Goal: Task Accomplishment & Management: Complete application form

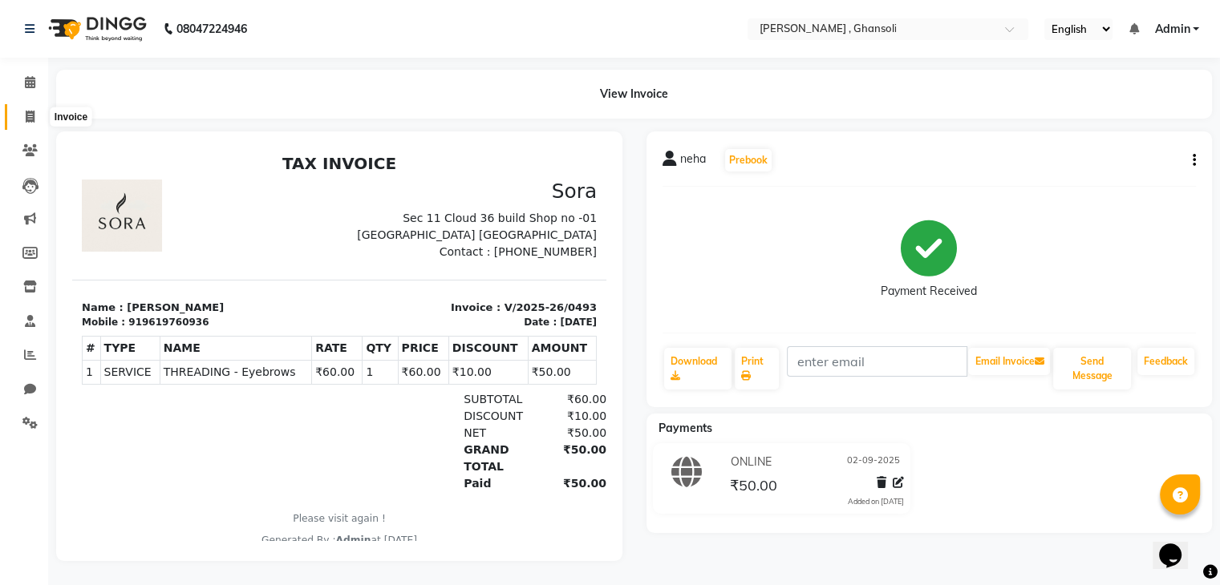
click at [26, 111] on icon at bounding box center [30, 117] width 9 height 12
select select "service"
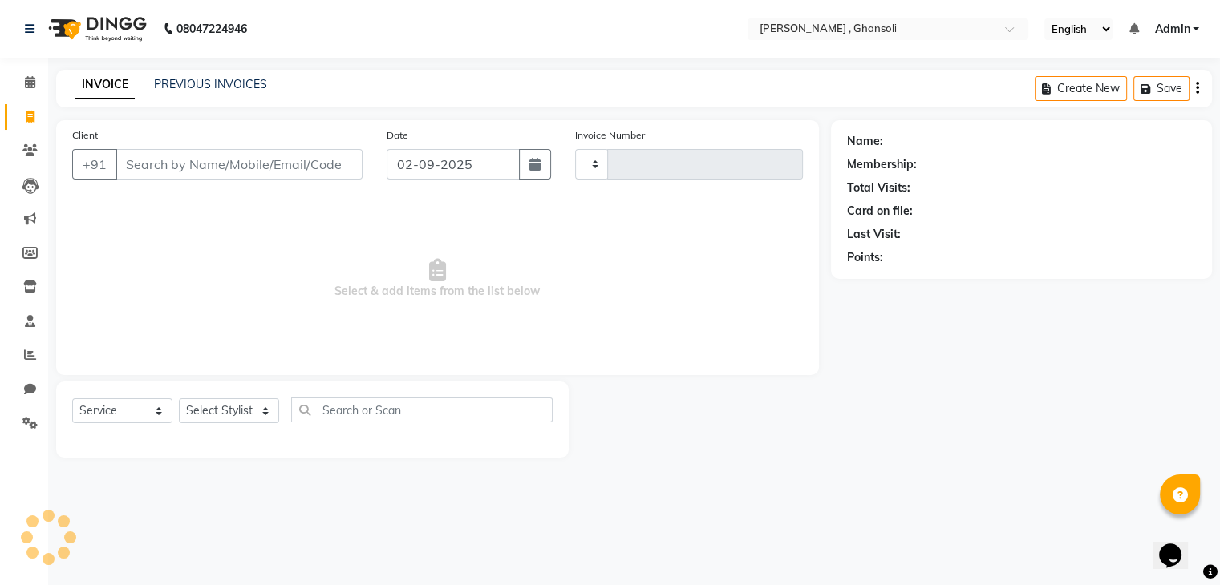
type input "0494"
select select "8446"
click at [164, 160] on input "Client" at bounding box center [240, 164] width 250 height 30
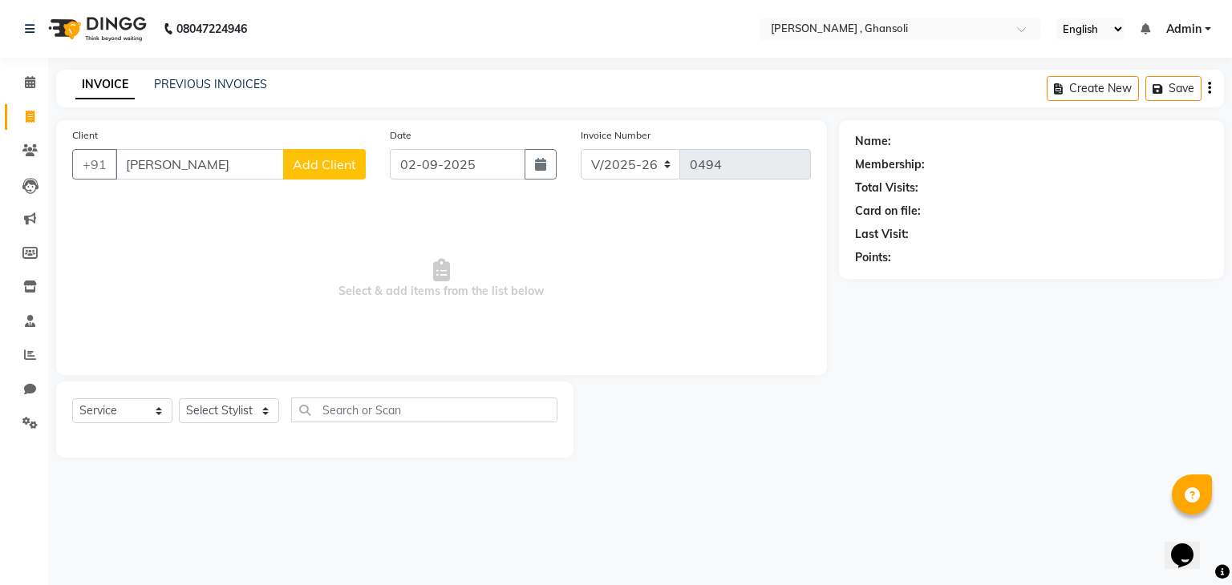
click at [176, 168] on input "[PERSON_NAME]" at bounding box center [199, 164] width 168 height 30
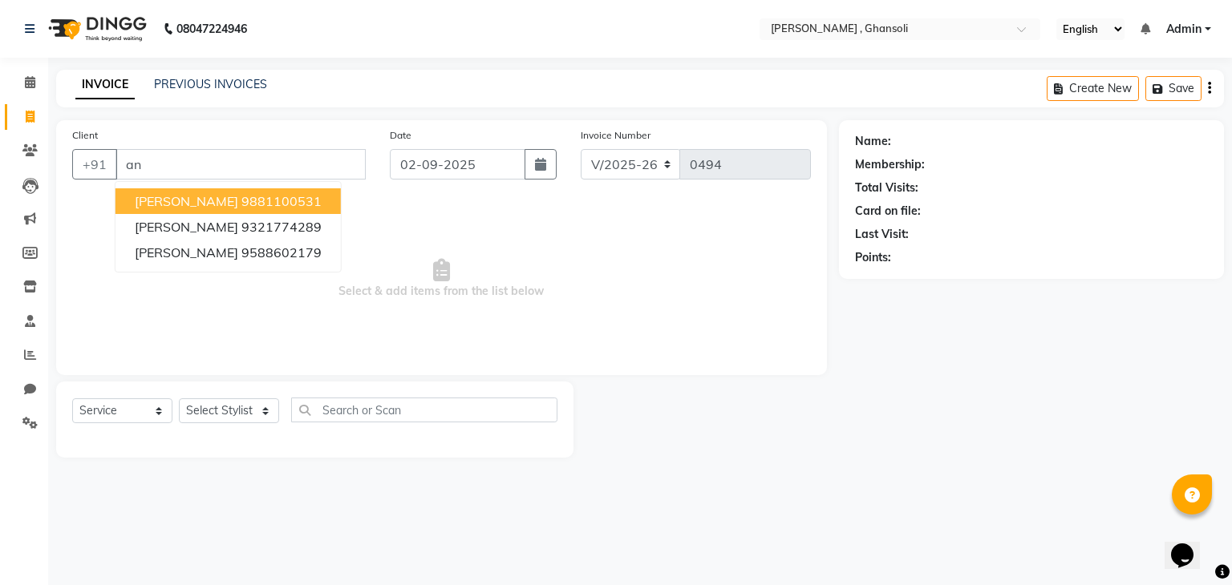
type input "a"
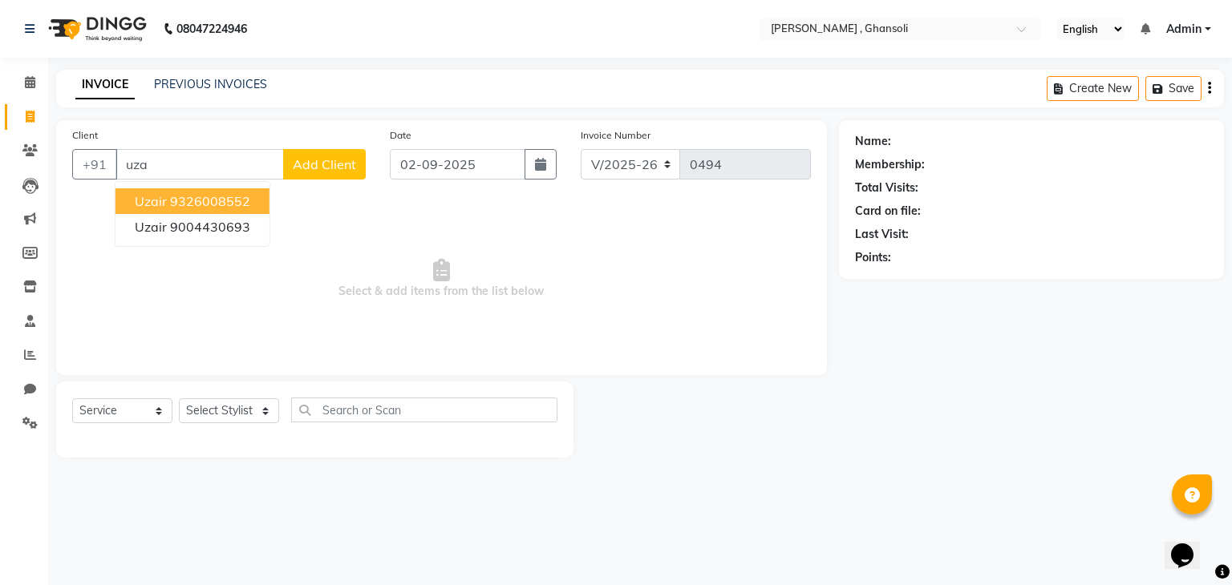
click at [189, 199] on ngb-highlight "9326008552" at bounding box center [210, 201] width 80 height 16
type input "9326008552"
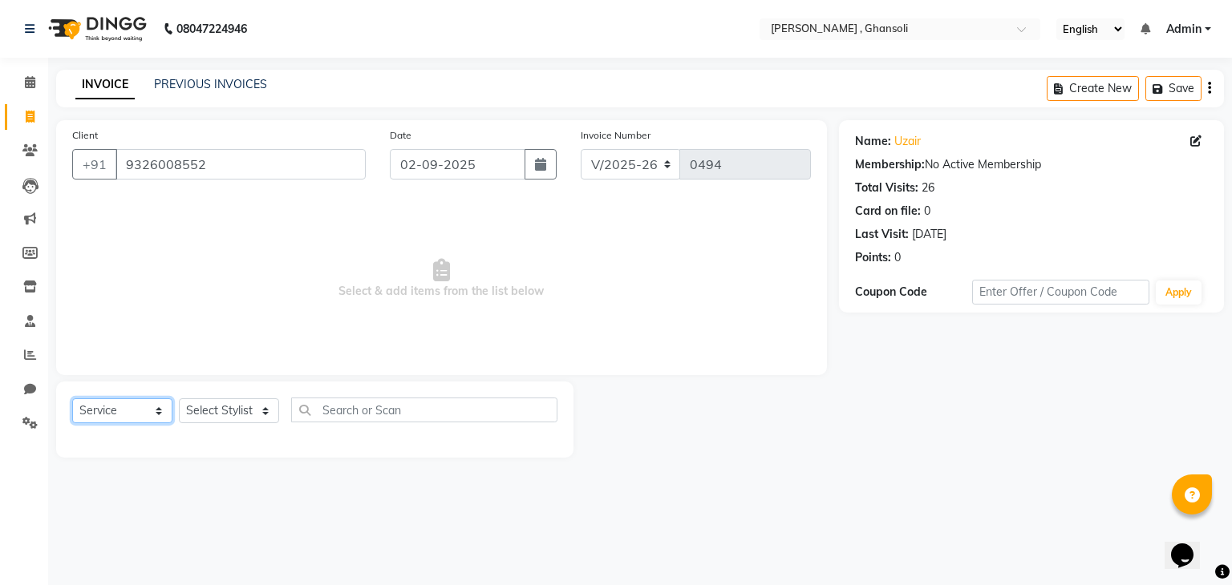
click at [162, 415] on select "Select Service Product Membership Package Voucher Prepaid Gift Card" at bounding box center [122, 411] width 100 height 25
click at [72, 399] on select "Select Service Product Membership Package Voucher Prepaid Gift Card" at bounding box center [122, 411] width 100 height 25
click at [263, 410] on select "Select Stylist deepa Lucky [PERSON_NAME] [PERSON_NAME] [PERSON_NAME] [PERSON_NA…" at bounding box center [229, 411] width 100 height 25
select select "86842"
click at [179, 399] on select "Select Stylist deepa Lucky [PERSON_NAME] [PERSON_NAME] [PERSON_NAME] [PERSON_NA…" at bounding box center [229, 411] width 100 height 25
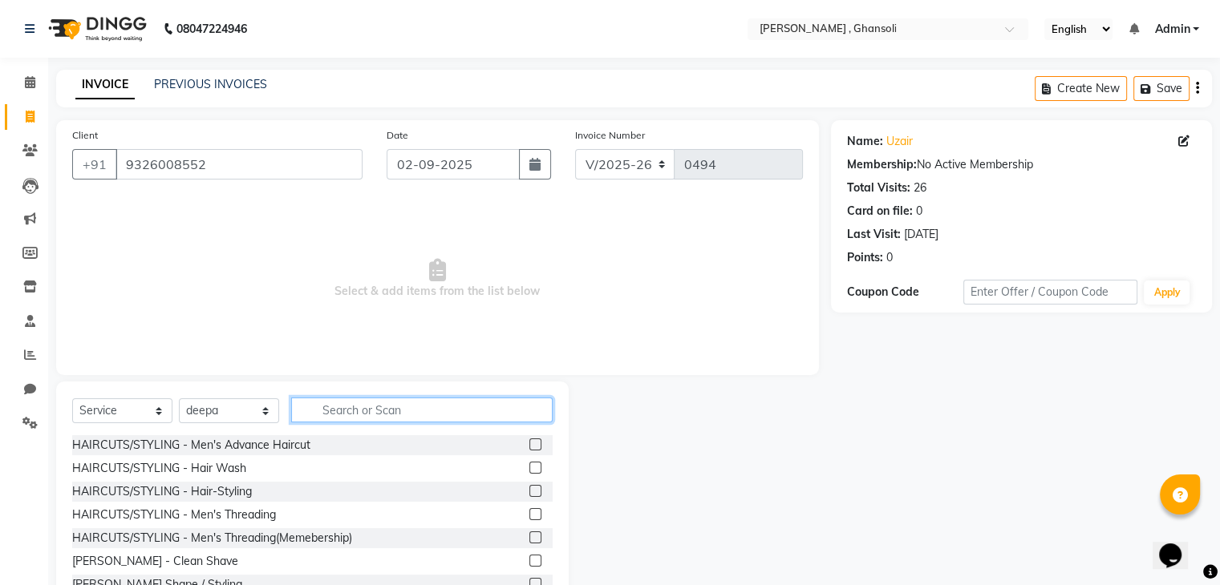
click at [340, 398] on input "text" at bounding box center [421, 410] width 261 height 25
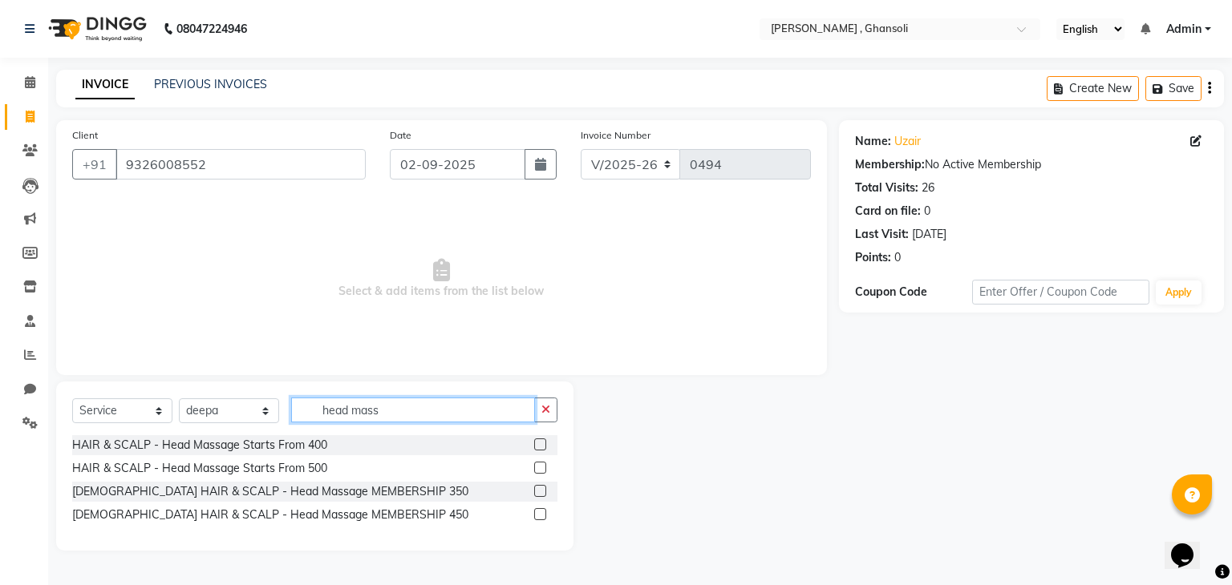
type input "head mass"
click at [537, 442] on label at bounding box center [540, 445] width 12 height 12
click at [537, 442] on input "checkbox" at bounding box center [539, 445] width 10 height 10
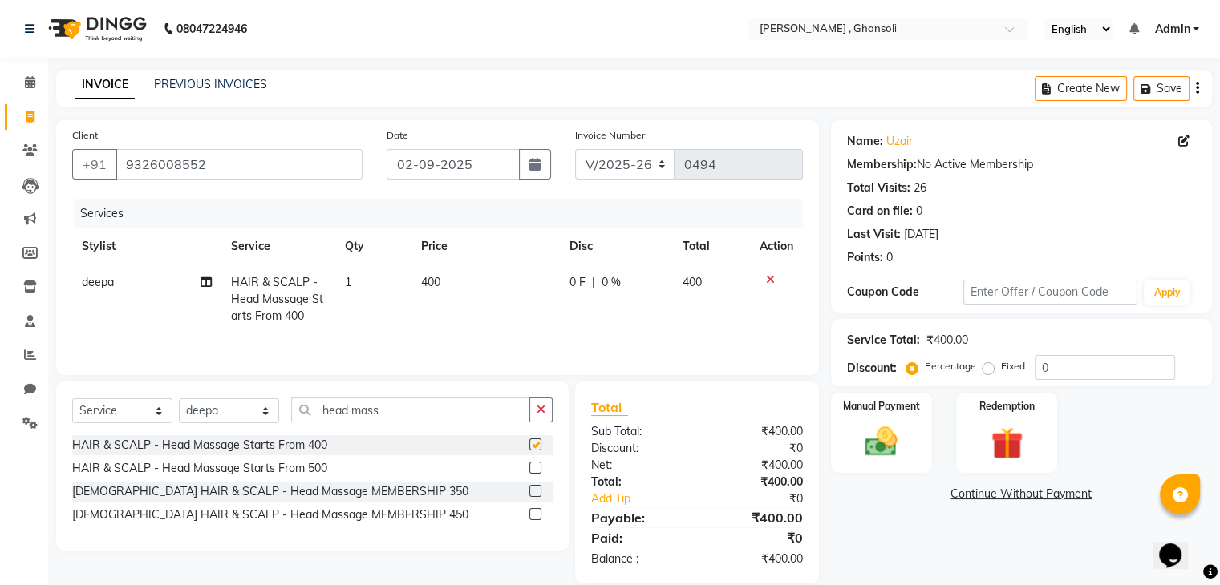
checkbox input "false"
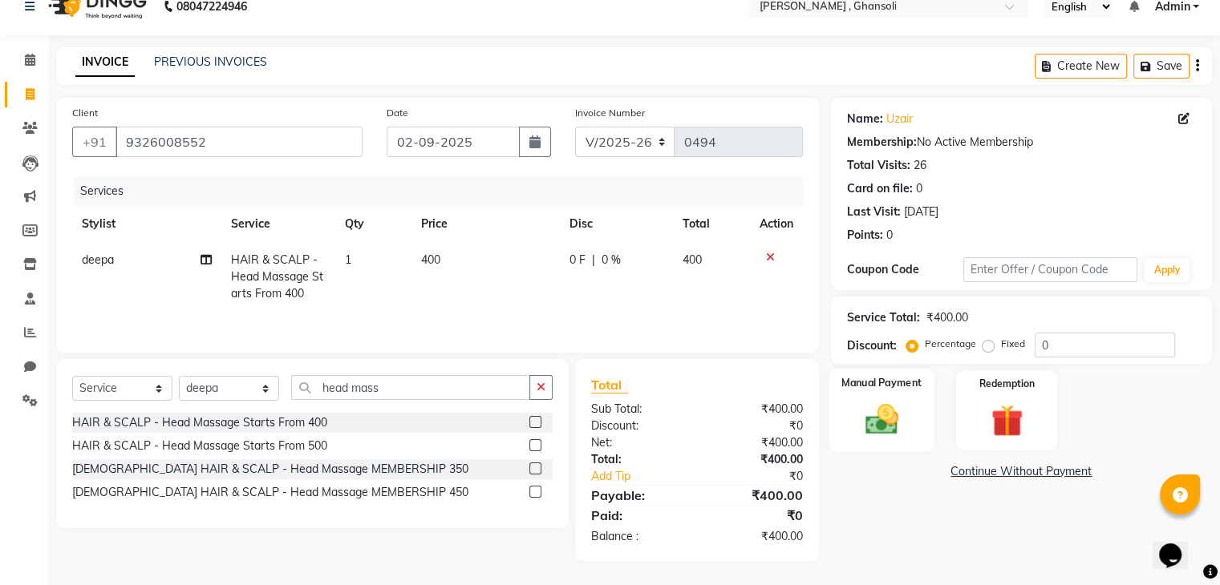
click at [842, 415] on div "Manual Payment" at bounding box center [880, 410] width 105 height 83
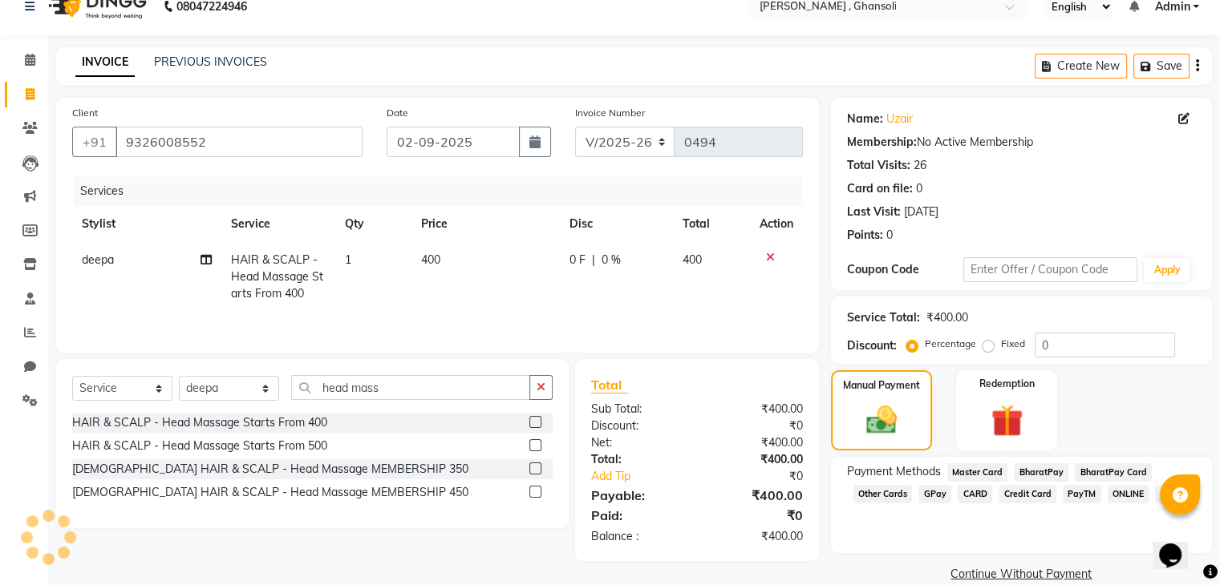
click at [1133, 497] on span "ONLINE" at bounding box center [1128, 494] width 42 height 18
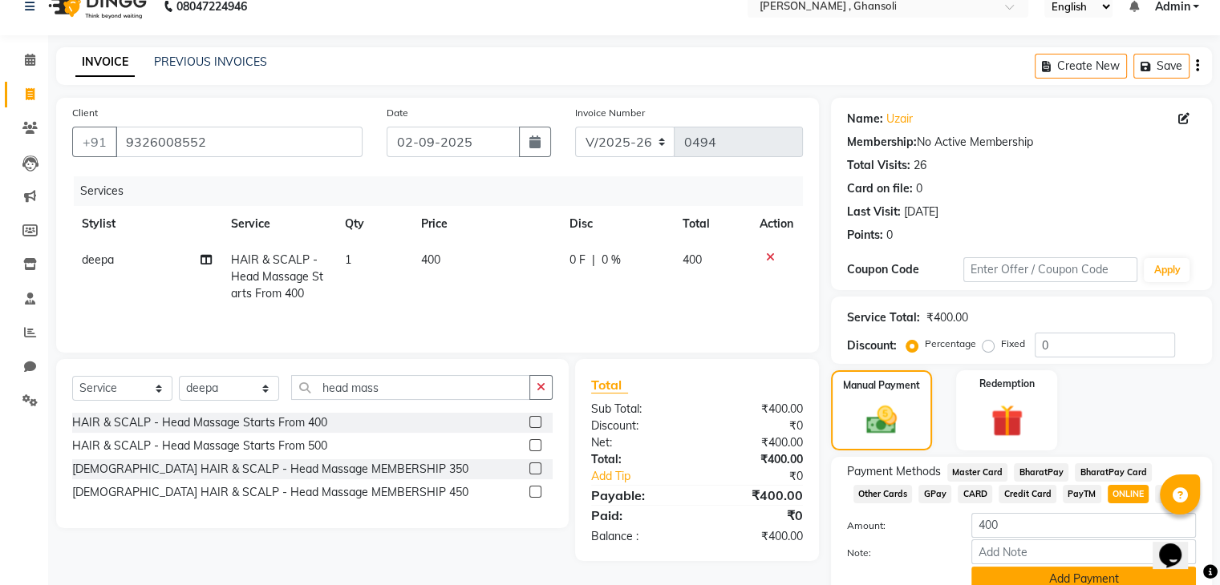
click at [1071, 569] on button "Add Payment" at bounding box center [1083, 579] width 225 height 25
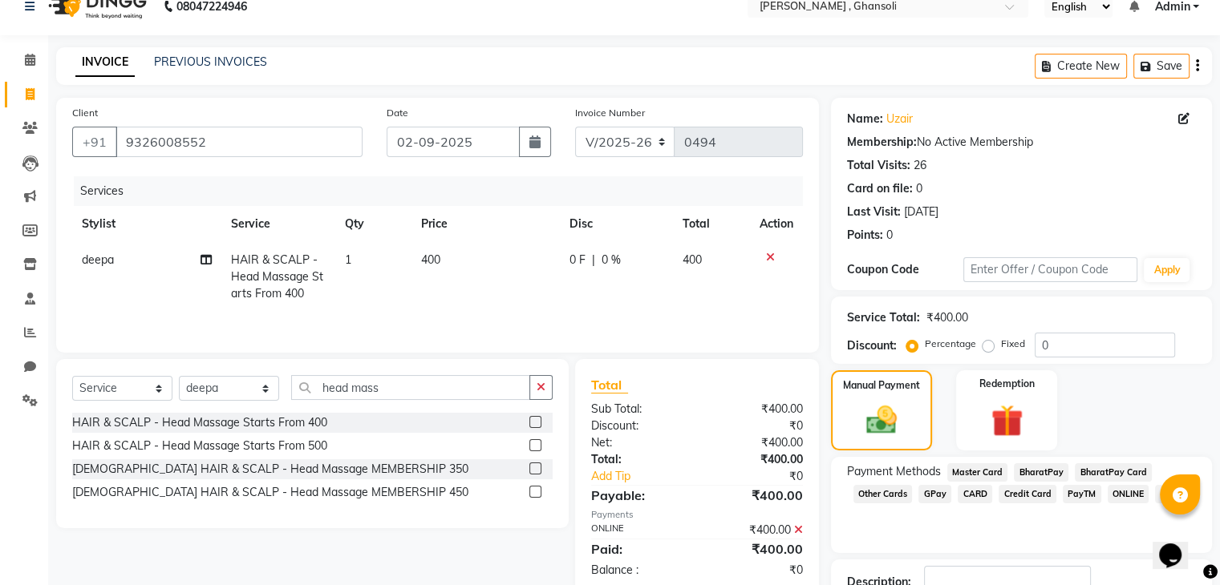
scroll to position [137, 0]
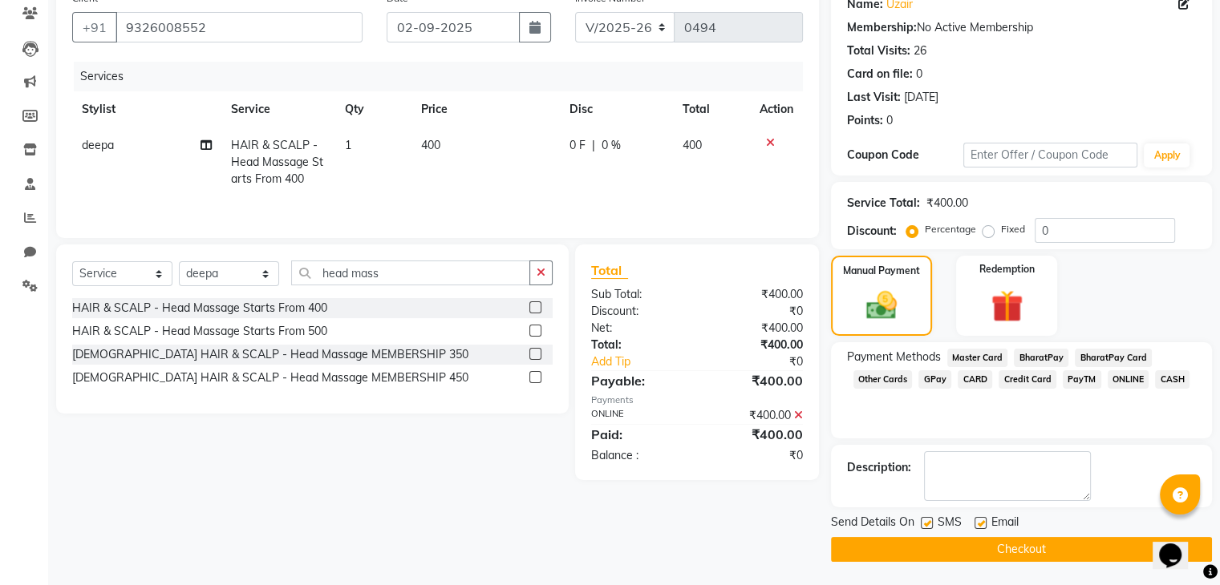
click at [890, 545] on button "Checkout" at bounding box center [1021, 549] width 381 height 25
